Goal: Task Accomplishment & Management: Complete application form

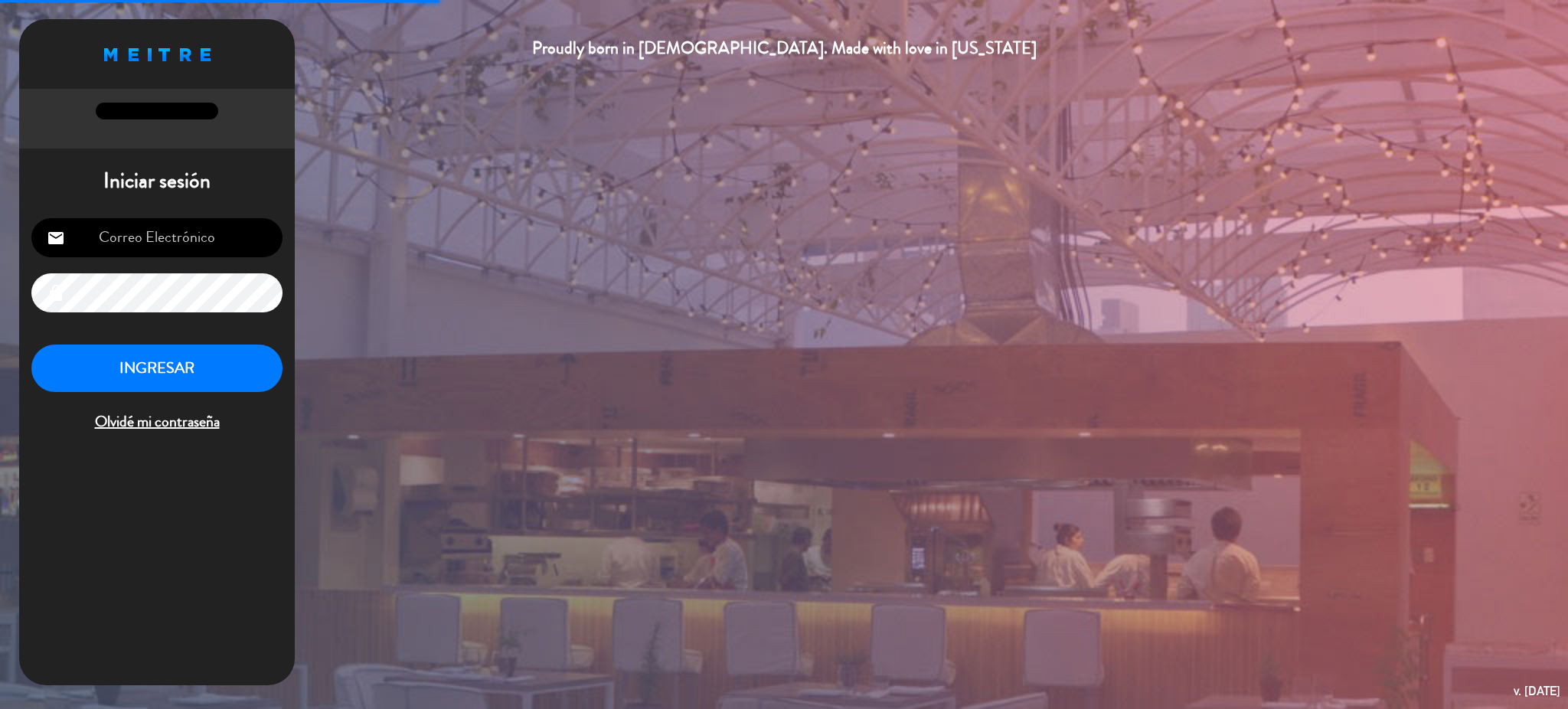
type input "[EMAIL_ADDRESS][DOMAIN_NAME]"
click at [179, 379] on button "INGRESAR" at bounding box center [157, 369] width 251 height 48
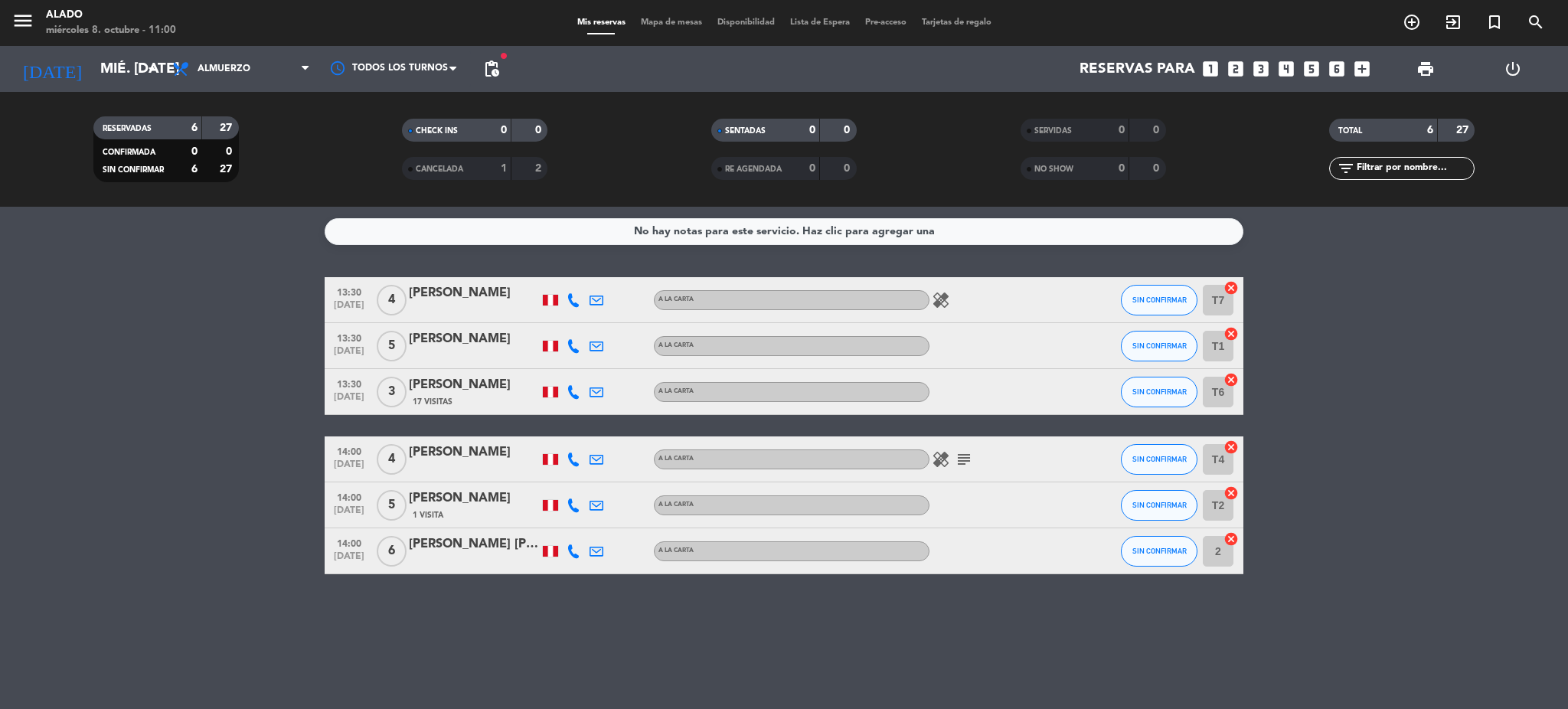
click at [1337, 64] on icon "looks_6" at bounding box center [1336, 69] width 19 height 19
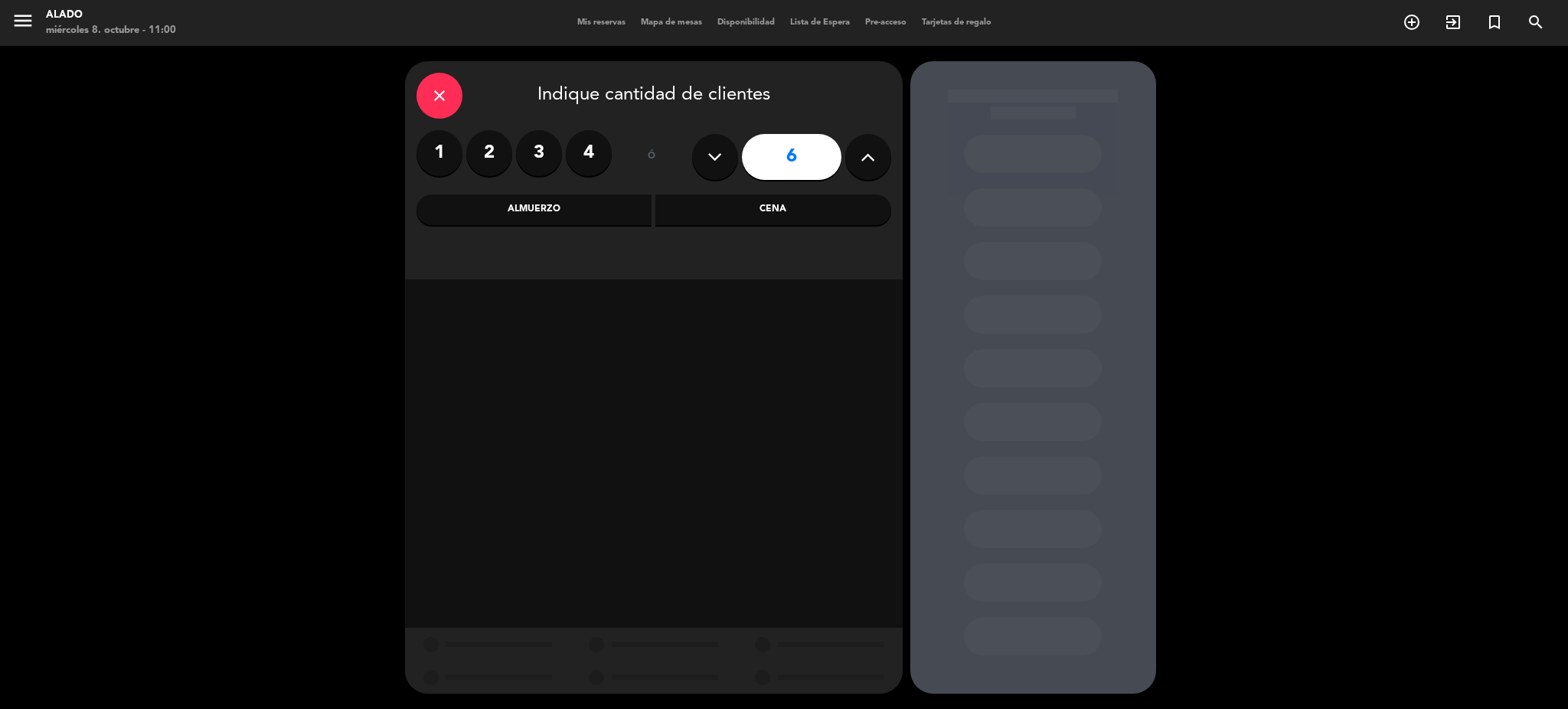
click at [749, 222] on div "Cena" at bounding box center [773, 209] width 236 height 31
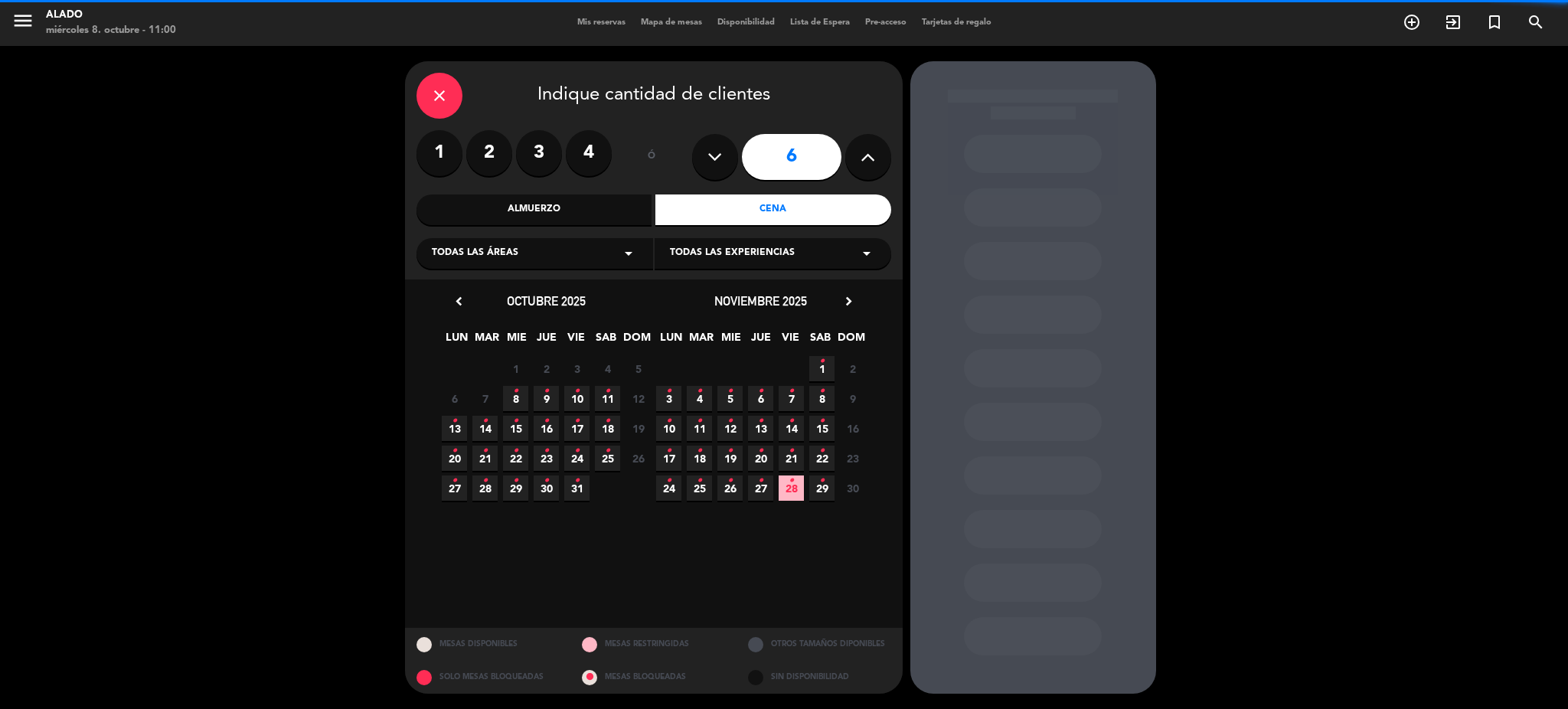
click at [573, 213] on div "Almuerzo" at bounding box center [534, 209] width 236 height 31
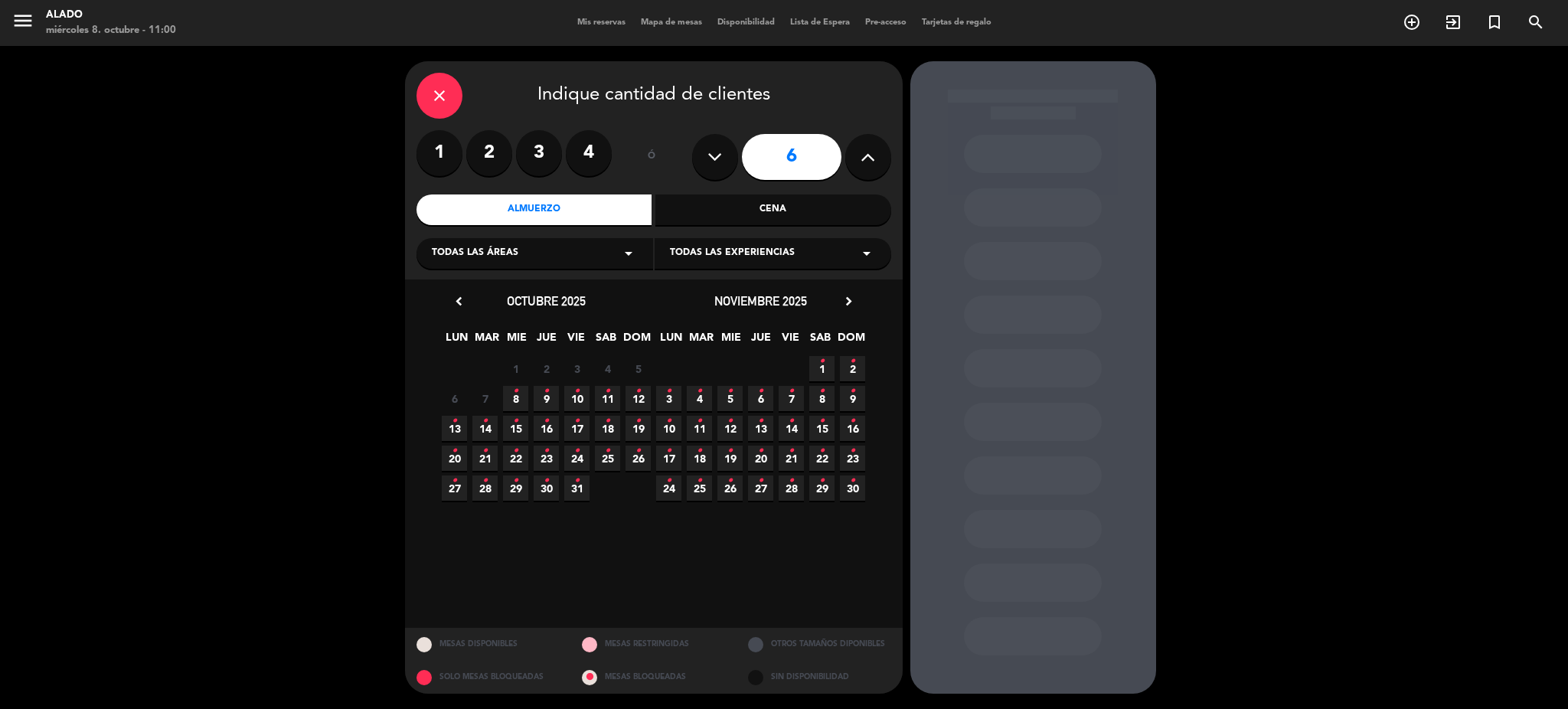
click at [505, 404] on span "8 •" at bounding box center [515, 398] width 25 height 25
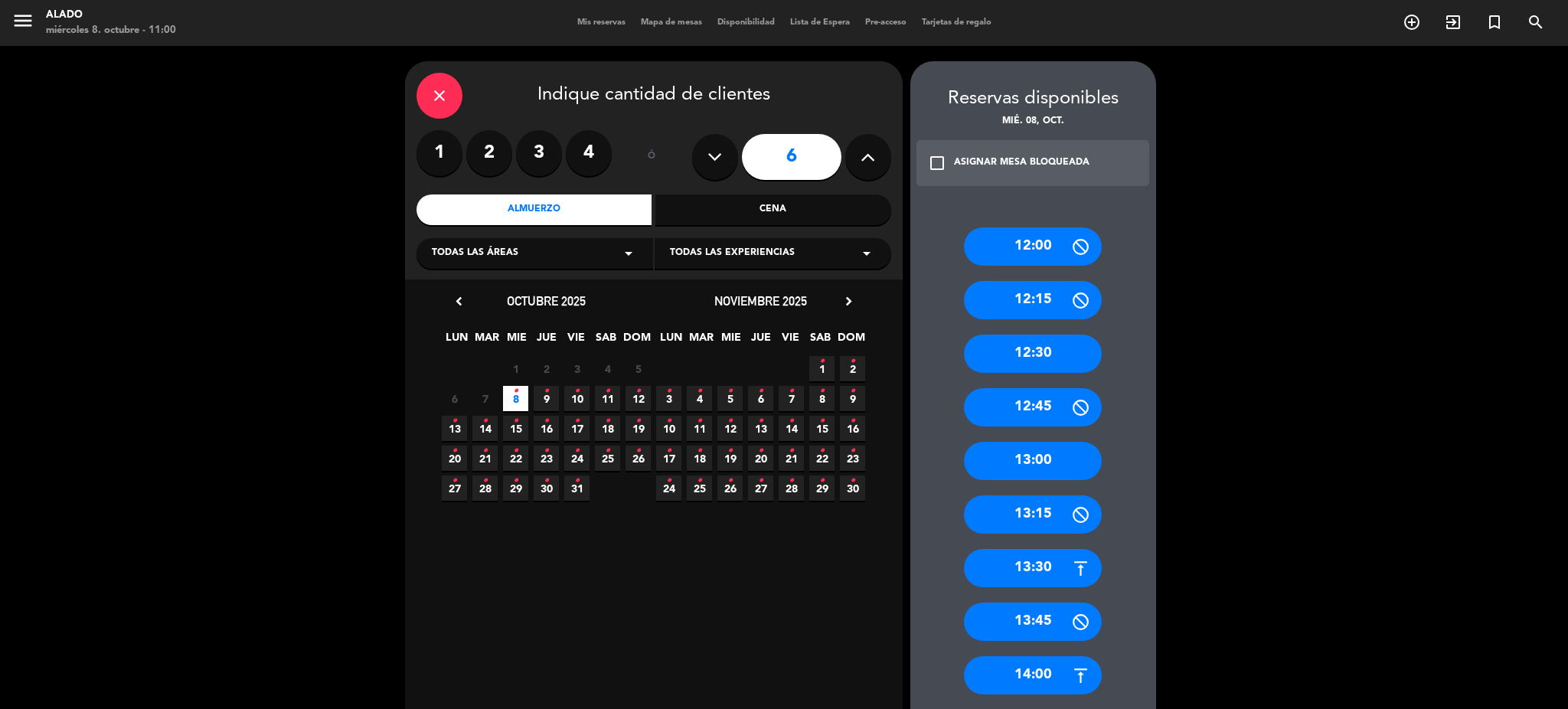
click at [1026, 573] on div "13:30" at bounding box center [1033, 567] width 138 height 38
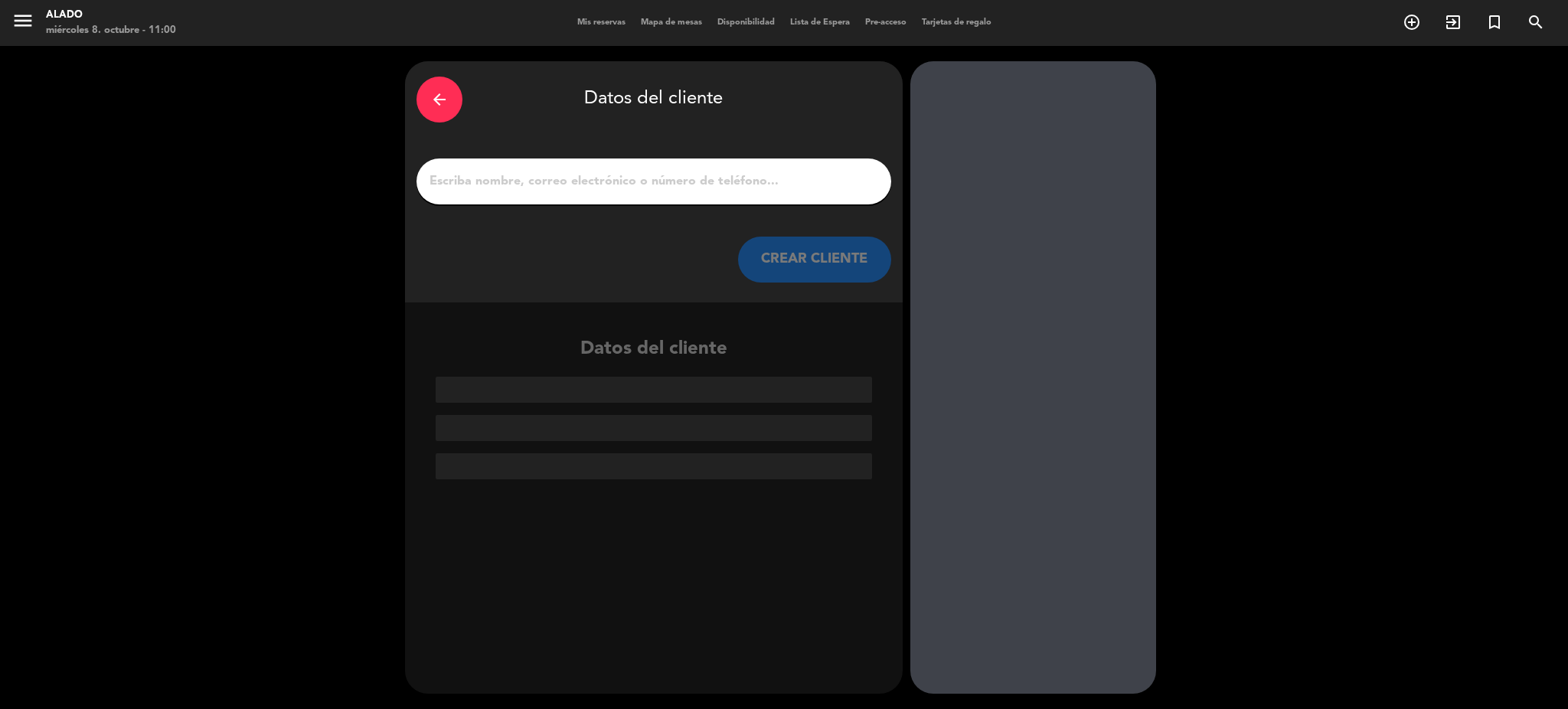
click at [719, 183] on input "1" at bounding box center [654, 181] width 452 height 21
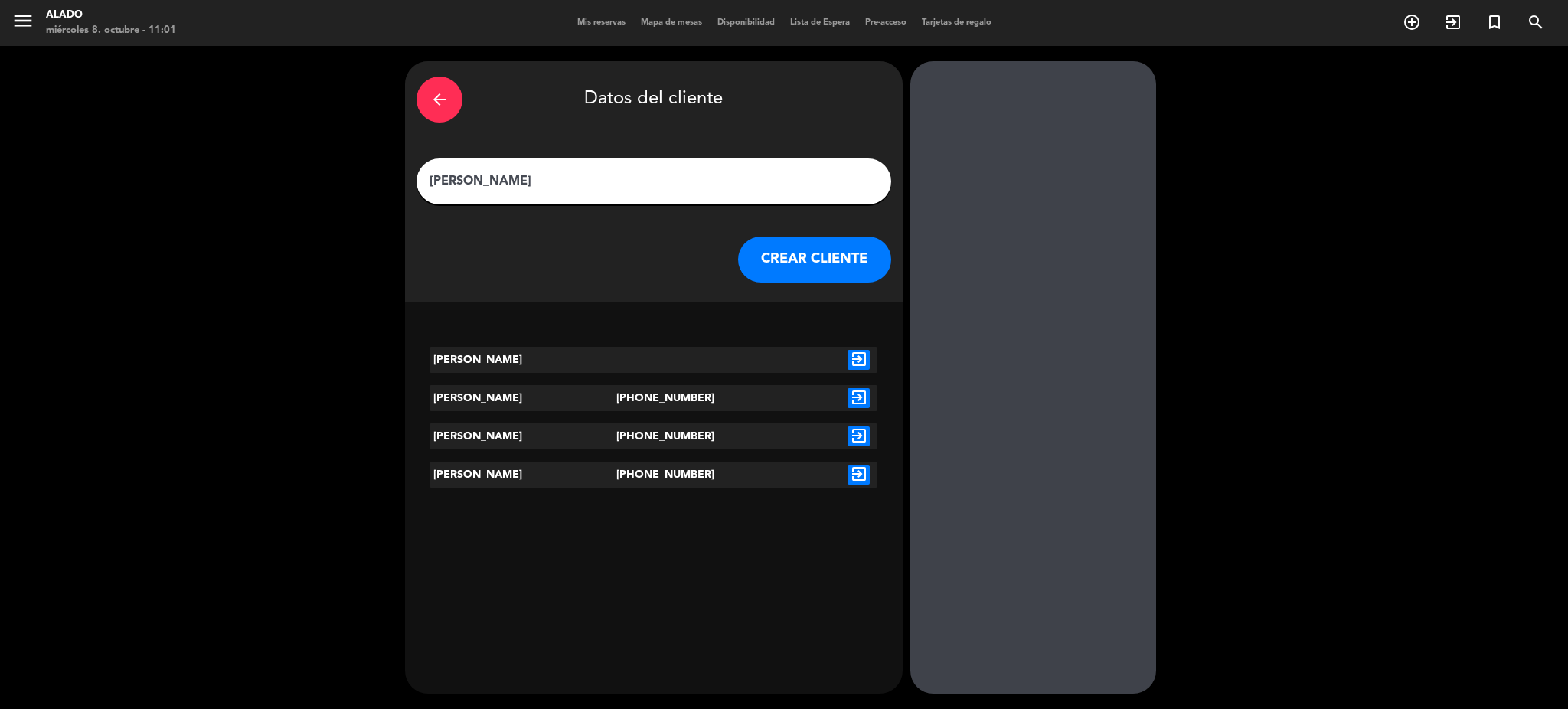
type input "[PERSON_NAME]"
click at [858, 403] on icon "exit_to_app" at bounding box center [859, 398] width 22 height 19
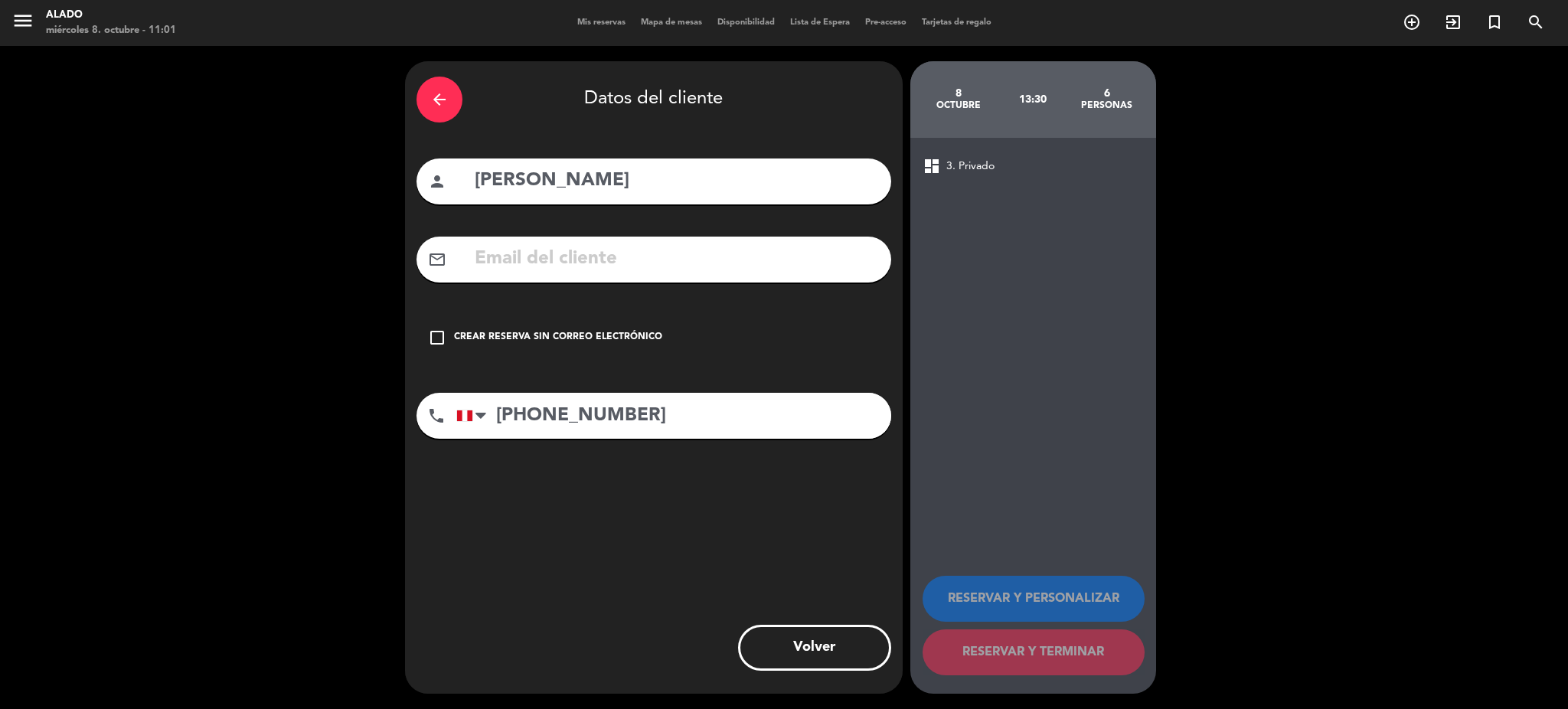
click at [546, 343] on div "Crear reserva sin correo electrónico" at bounding box center [558, 337] width 209 height 16
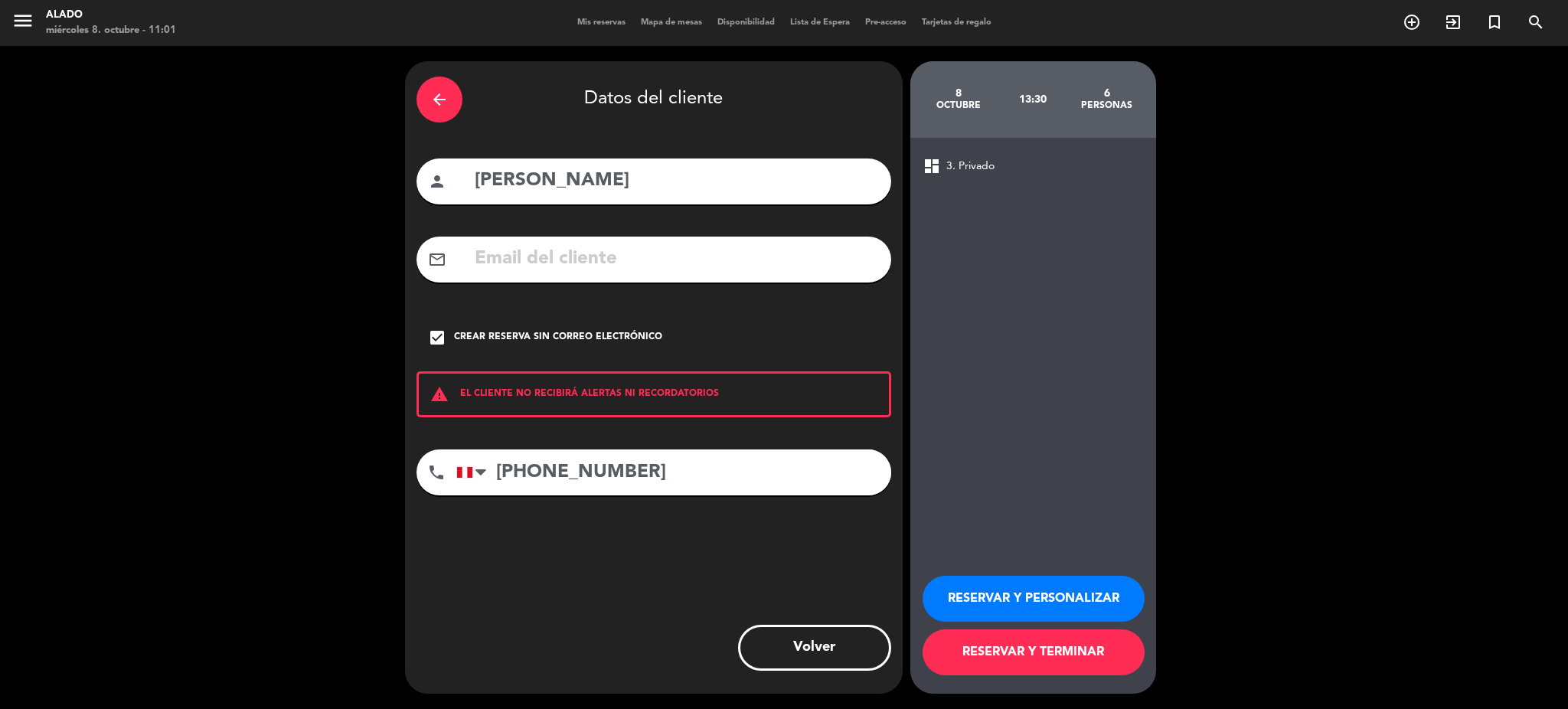
click at [1060, 605] on button "RESERVAR Y PERSONALIZAR" at bounding box center [1033, 599] width 222 height 46
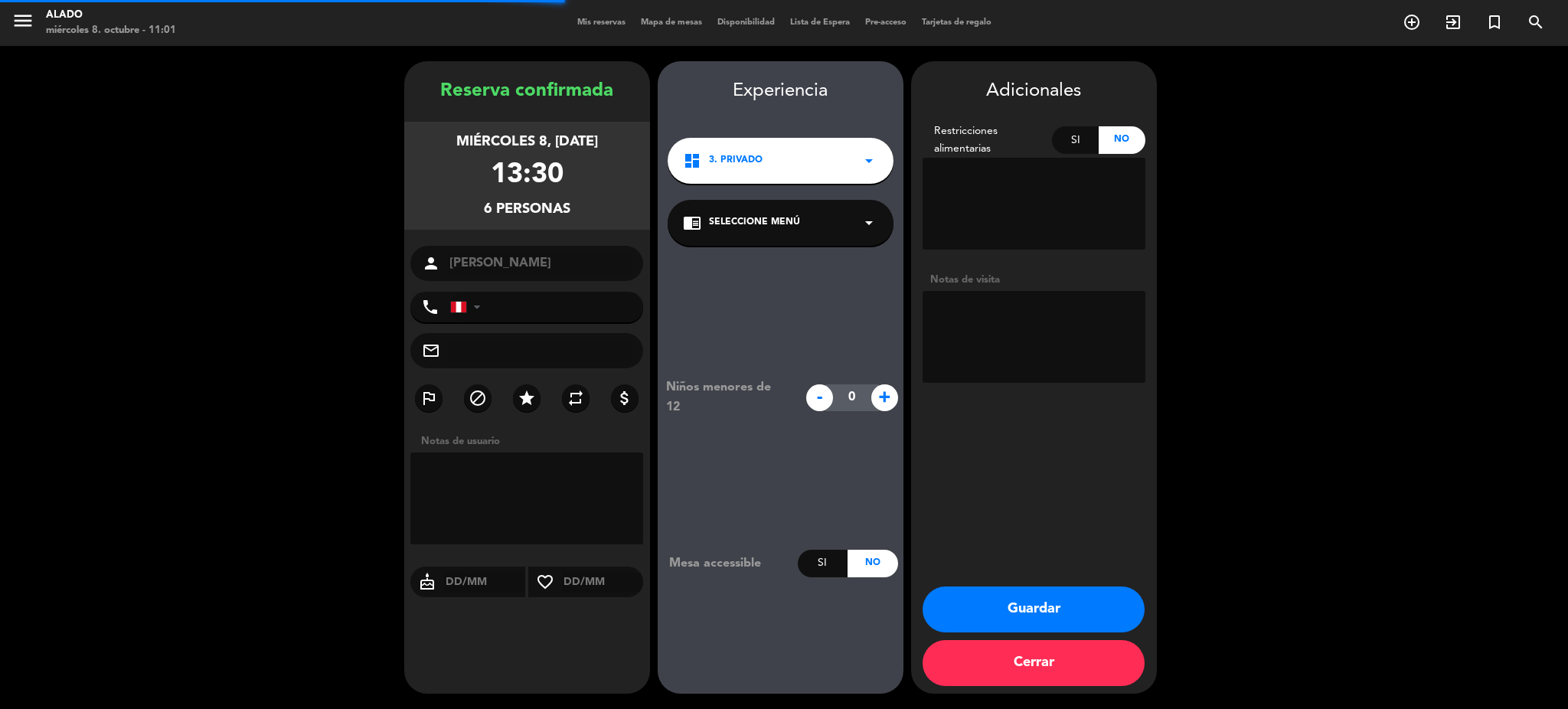
type input "[PHONE_NUMBER]"
click at [1003, 358] on textarea at bounding box center [1034, 336] width 223 height 92
type textarea "desea terraza"
click at [1064, 613] on button "Guardar" at bounding box center [1033, 609] width 222 height 46
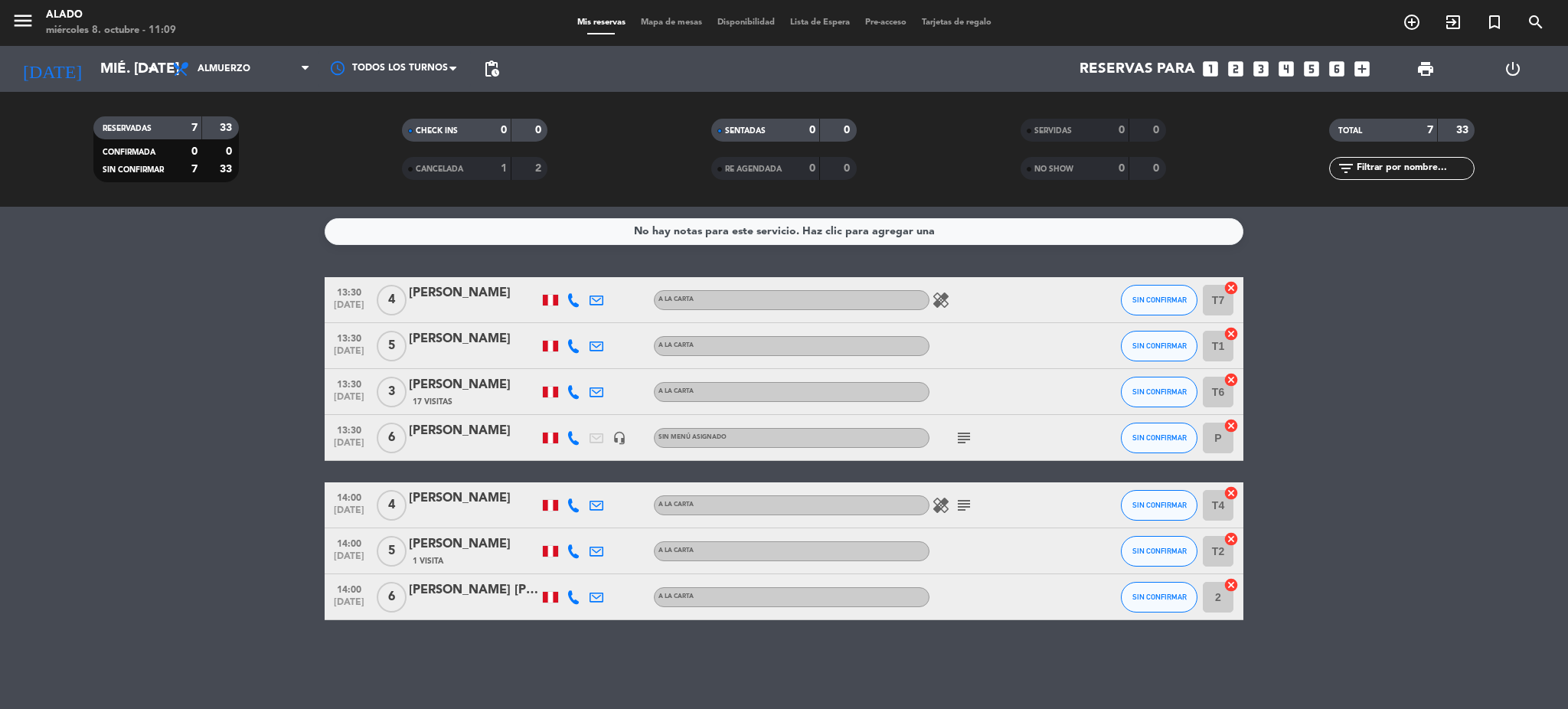
click at [1236, 72] on icon "looks_two" at bounding box center [1235, 69] width 19 height 19
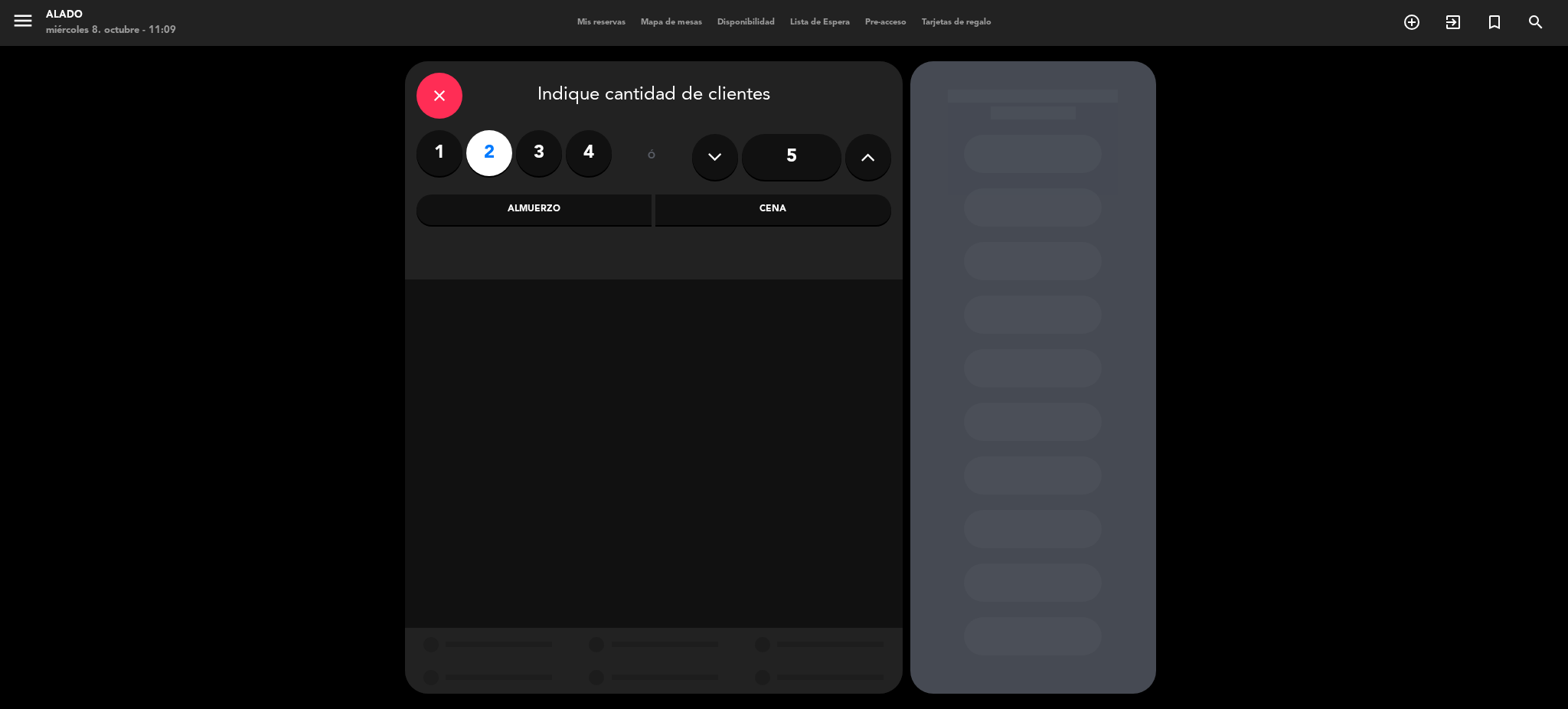
click at [585, 206] on div "Almuerzo" at bounding box center [534, 209] width 236 height 31
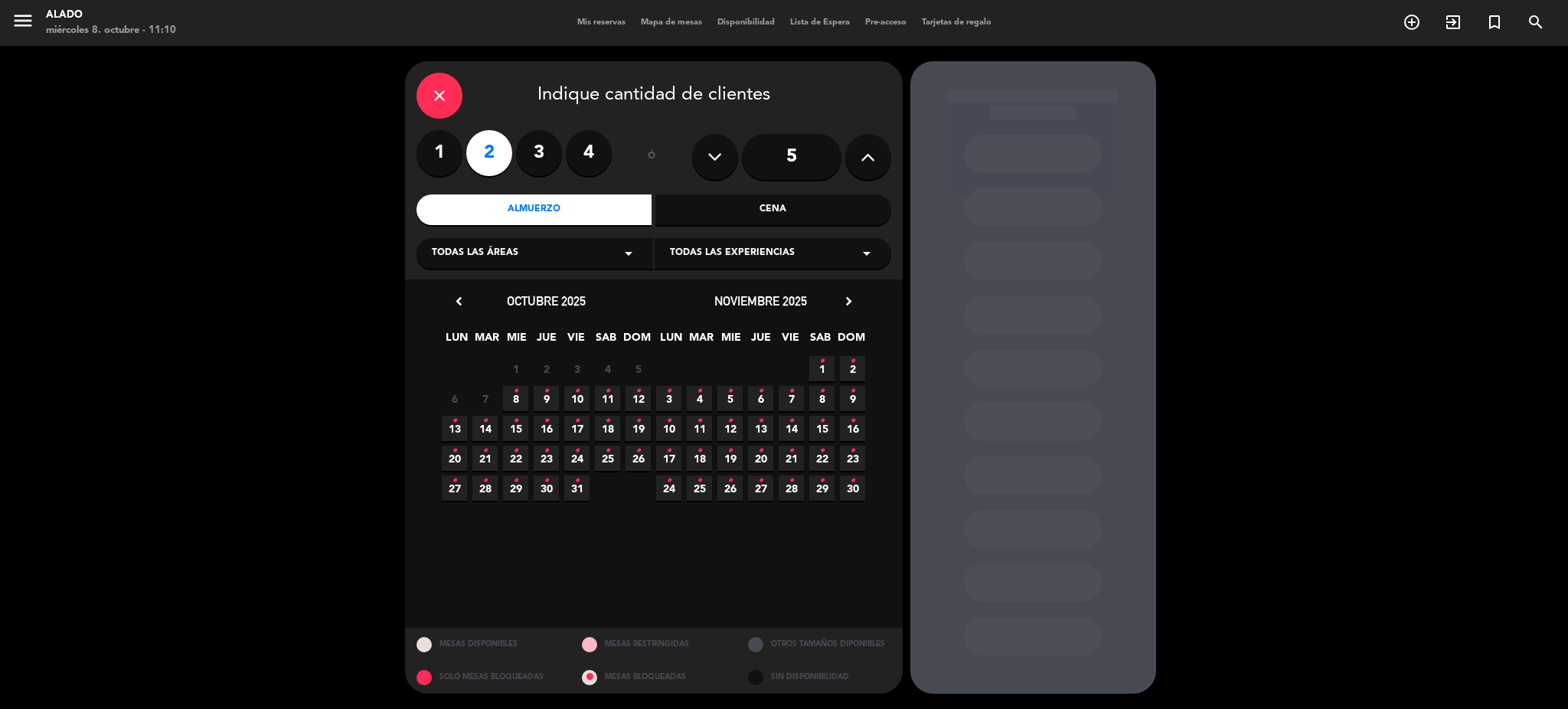
click at [513, 393] on icon "•" at bounding box center [516, 391] width 6 height 24
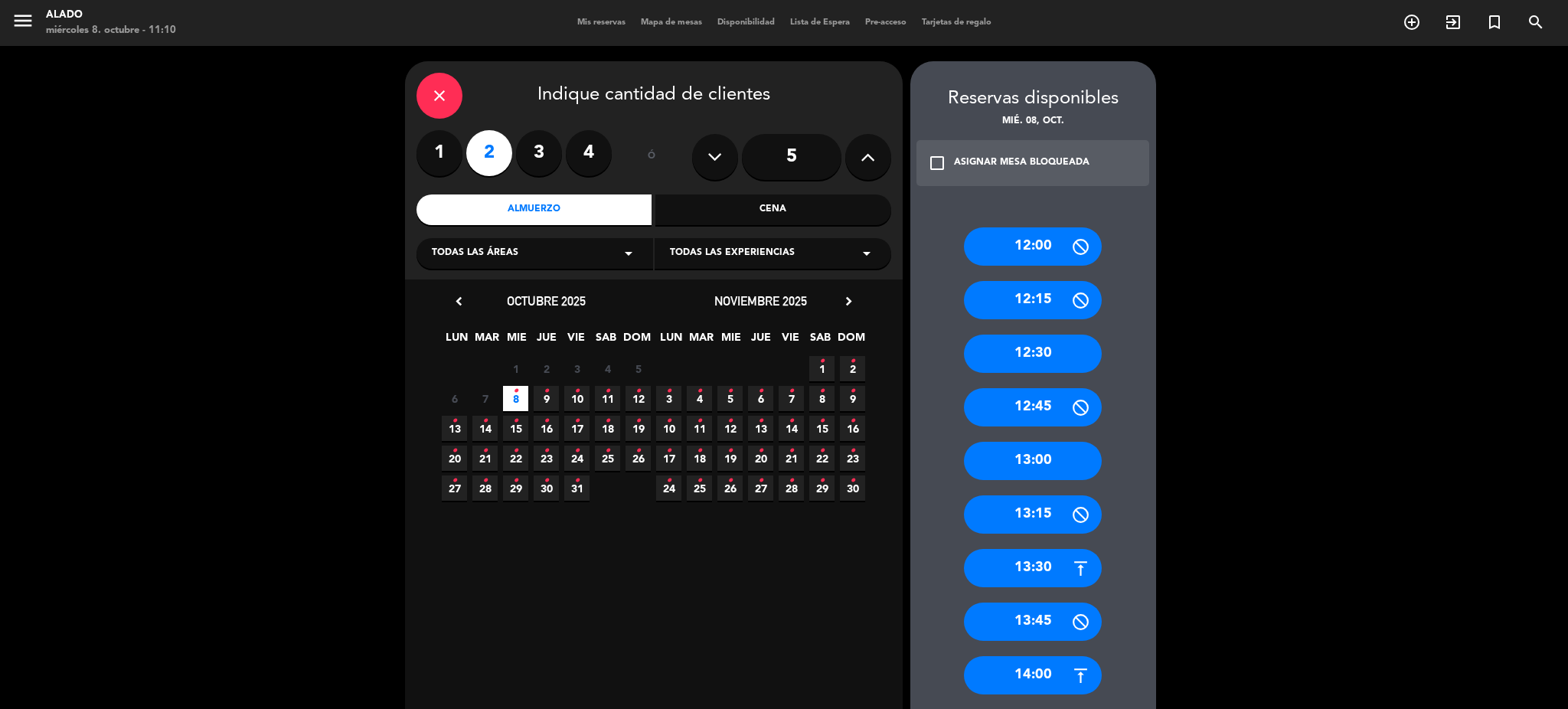
click at [1064, 464] on div "13:00" at bounding box center [1033, 460] width 138 height 38
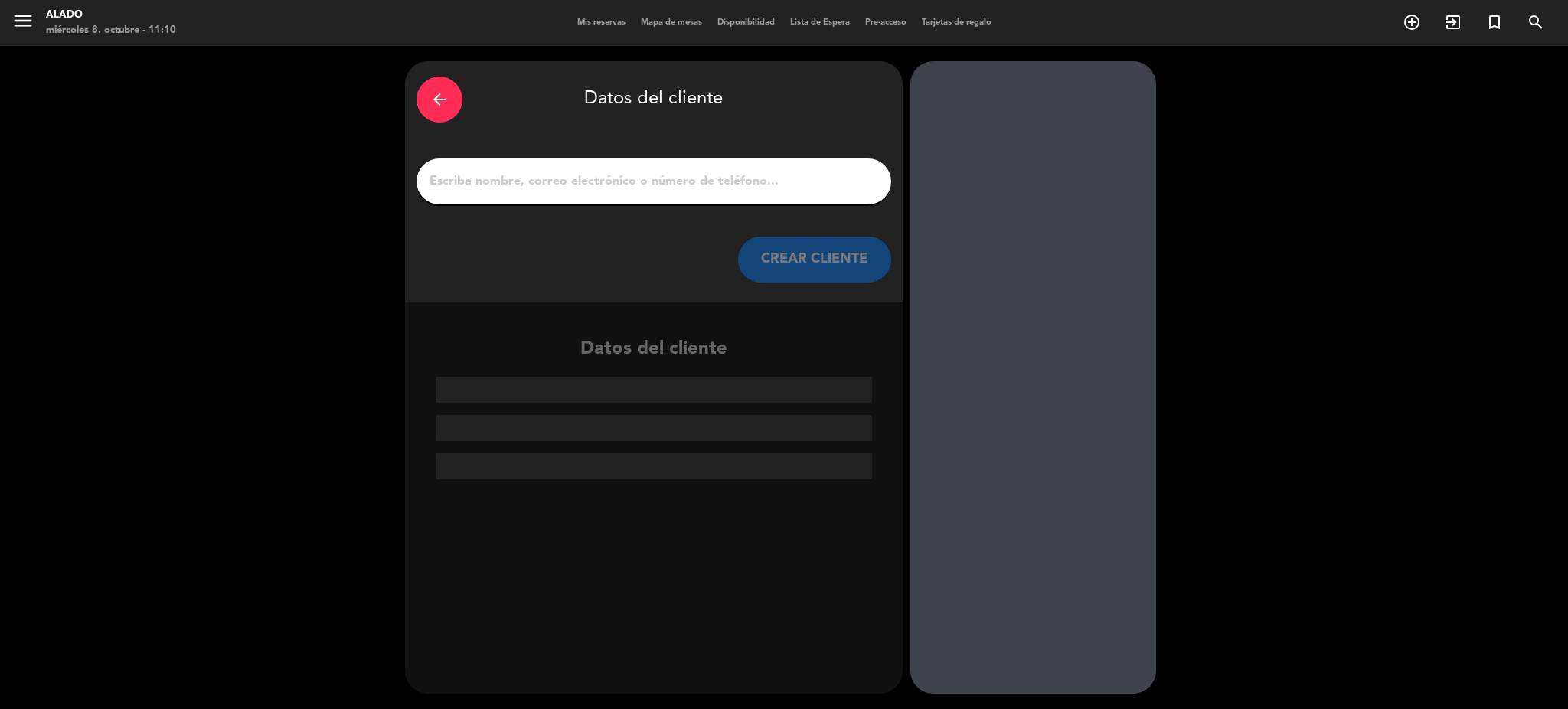
click at [620, 169] on div at bounding box center [654, 182] width 475 height 46
click at [627, 184] on input "1" at bounding box center [654, 181] width 452 height 21
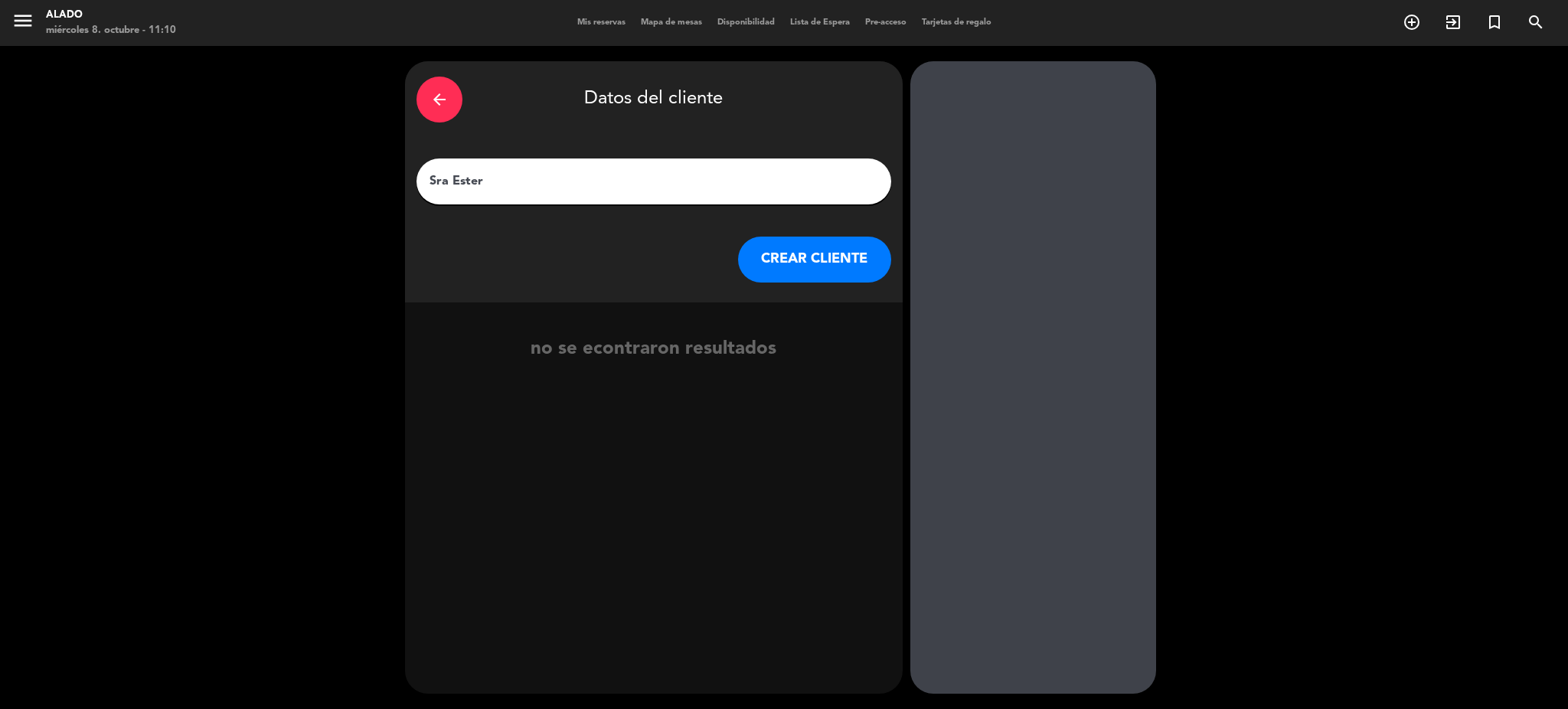
type input "Sra Ester"
click at [828, 264] on button "CREAR CLIENTE" at bounding box center [814, 260] width 153 height 46
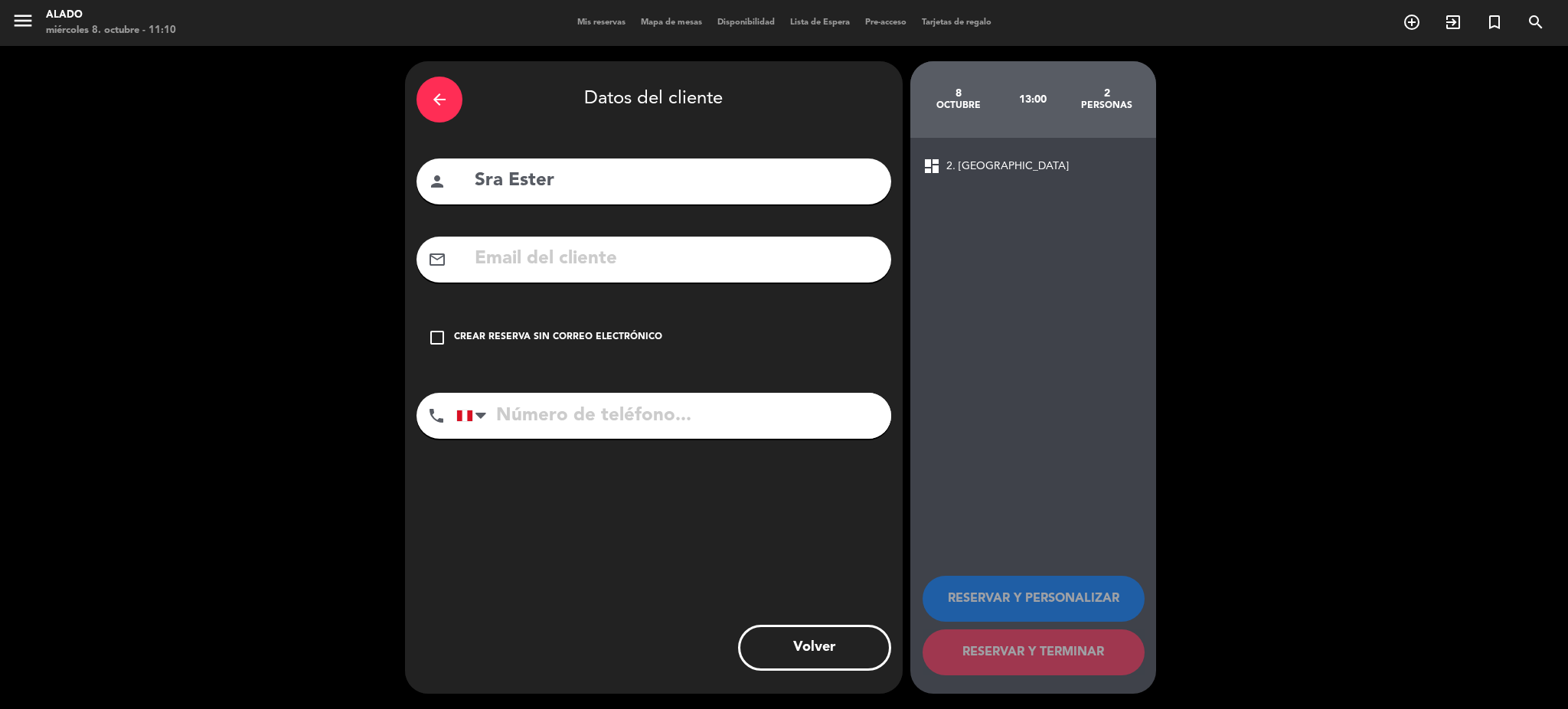
click at [527, 336] on div "Crear reserva sin correo electrónico" at bounding box center [558, 337] width 209 height 16
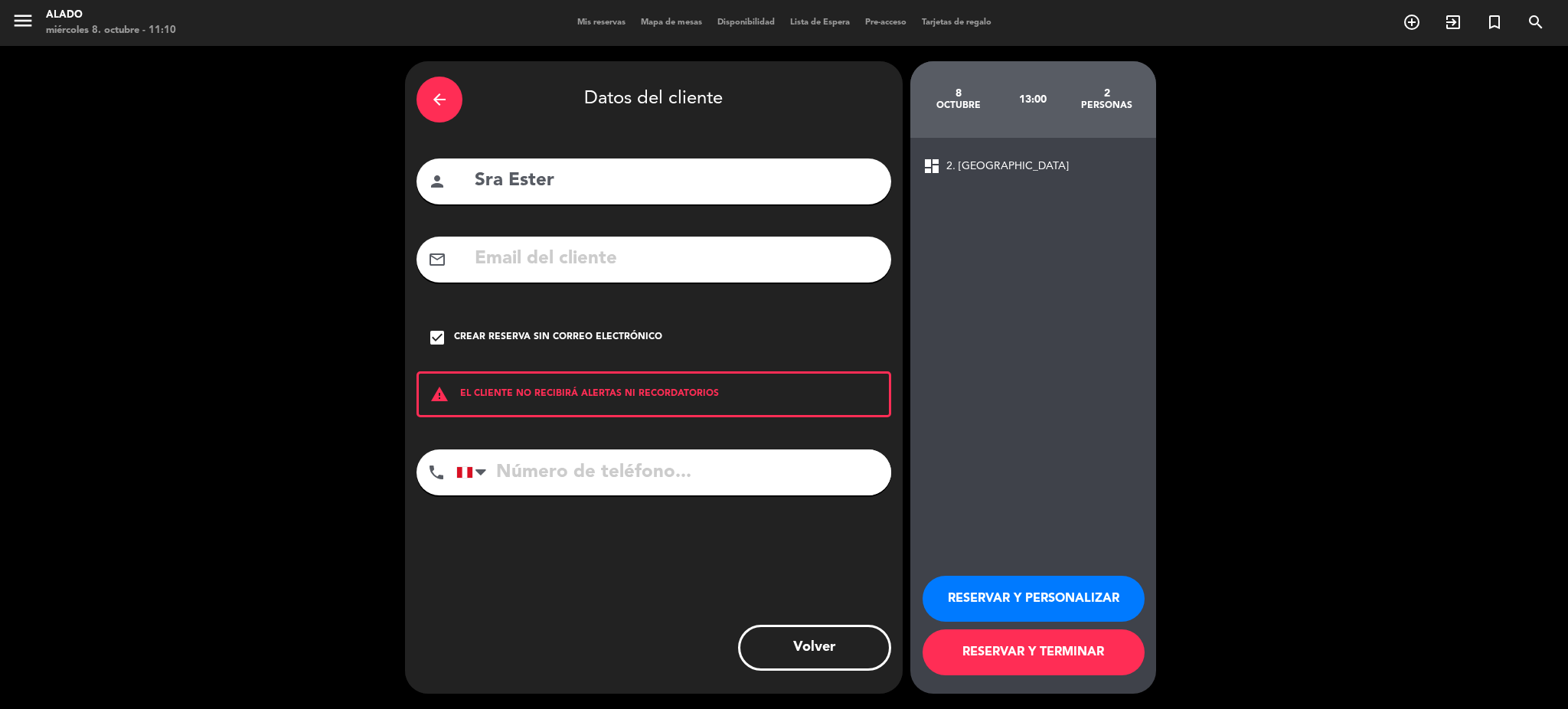
click at [669, 466] on input "tel" at bounding box center [673, 473] width 435 height 46
type input "998866607"
click at [1012, 645] on button "RESERVAR Y TERMINAR" at bounding box center [1033, 652] width 222 height 46
